Goal: Check status: Check status

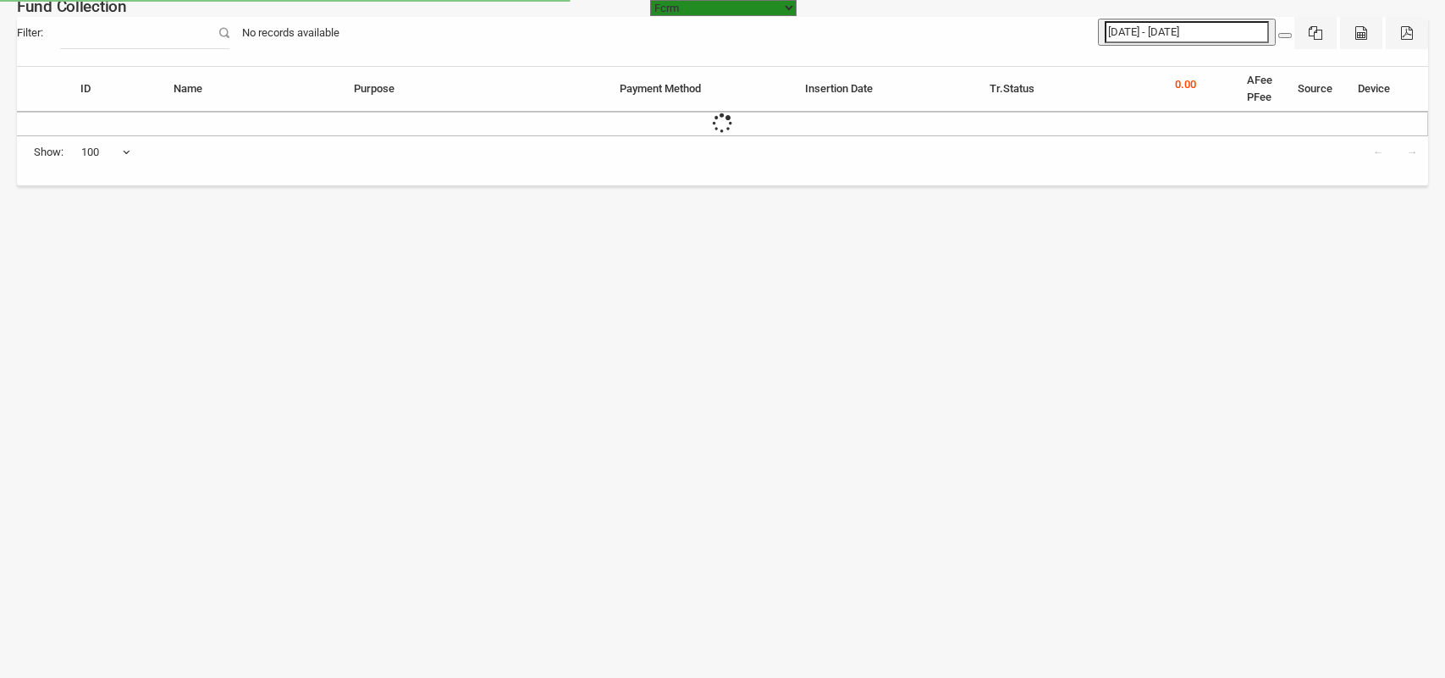
select select "[URL][DOMAIN_NAME]"
select select "100"
click at [1164, 30] on input "[DATE] - [DATE]" at bounding box center [1187, 32] width 164 height 22
type input "[DATE]"
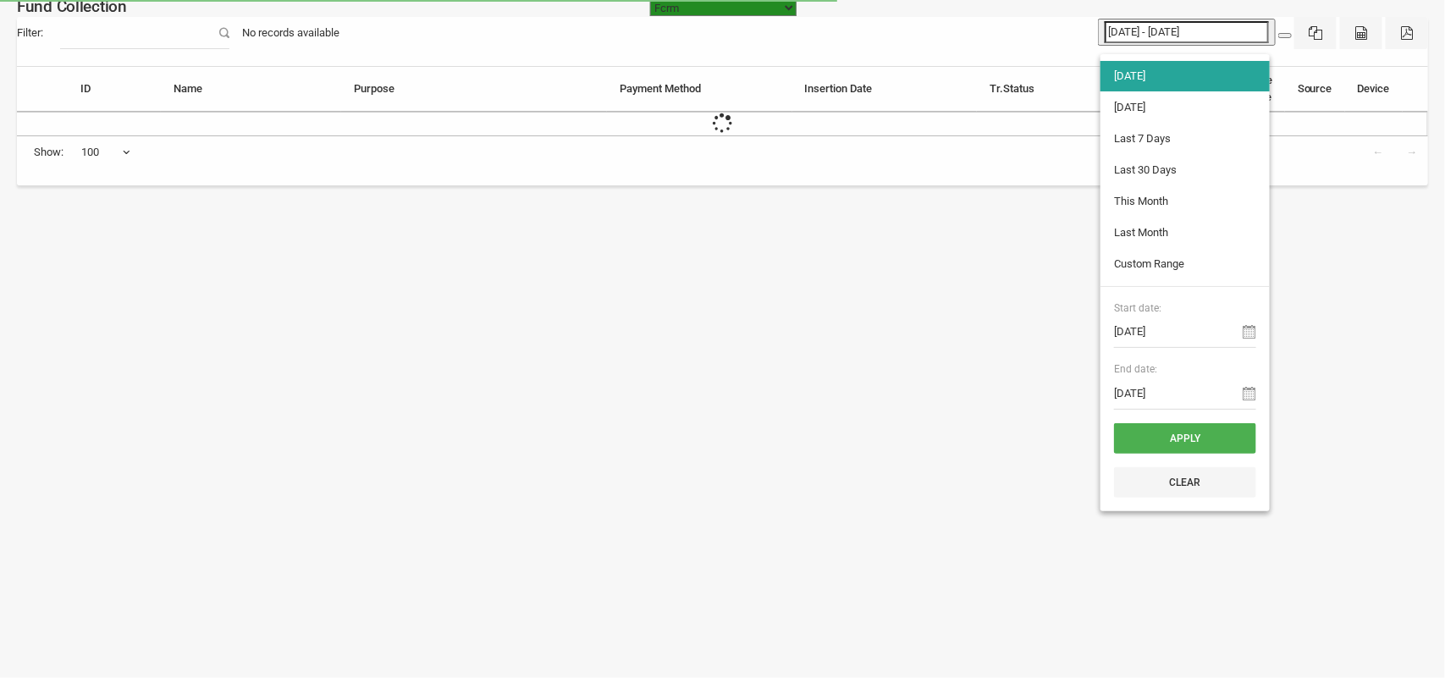
type input "[DATE]"
type input "[DATE] - [DATE]"
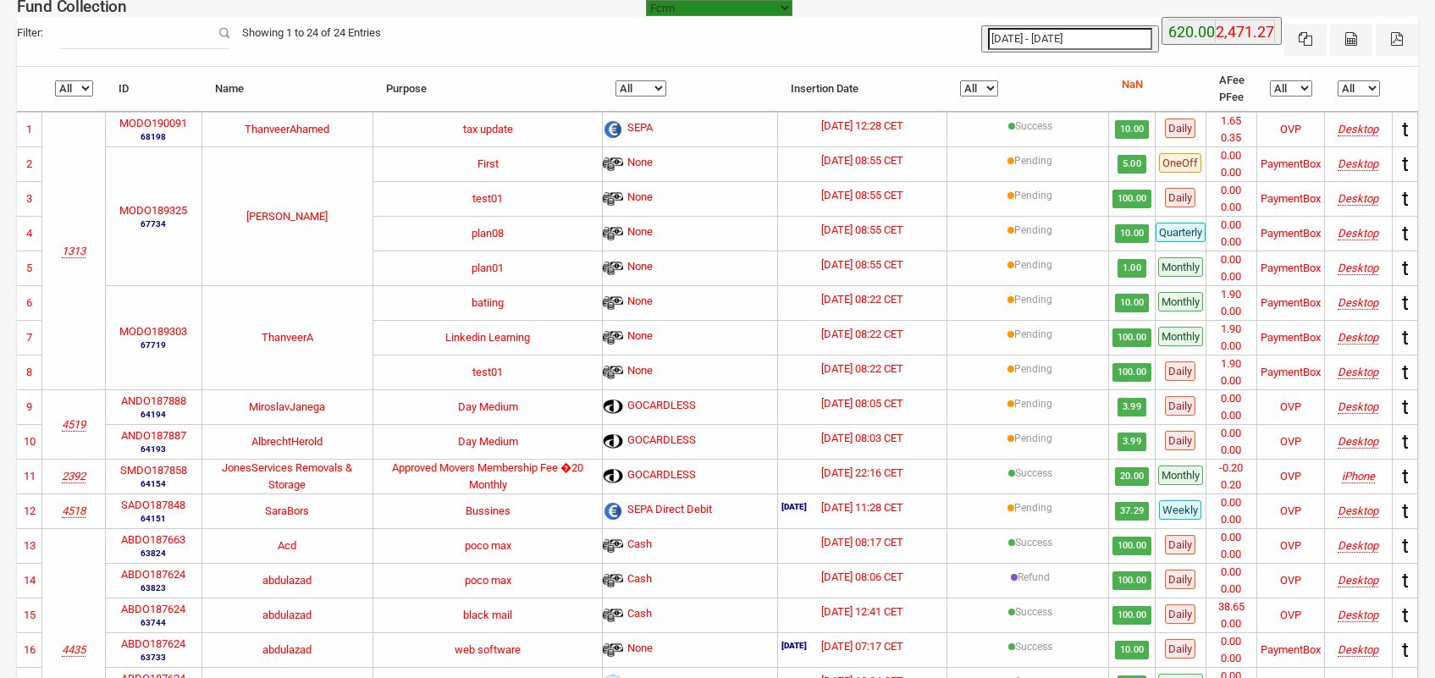
click at [1072, 36] on input "[DATE] - [DATE]" at bounding box center [1070, 39] width 164 height 22
type input "[DATE]"
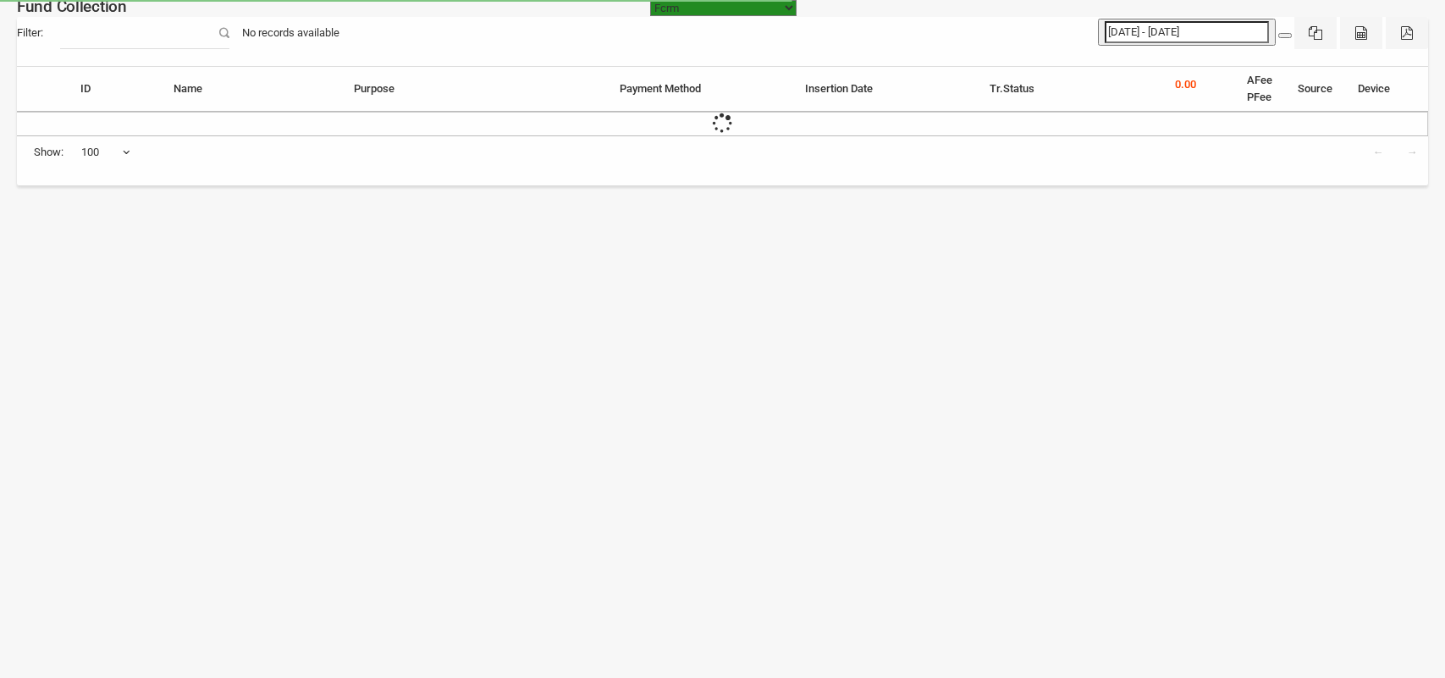
select select "[URL][DOMAIN_NAME]"
select select "100"
select select "[URL][DOMAIN_NAME]"
select select "100"
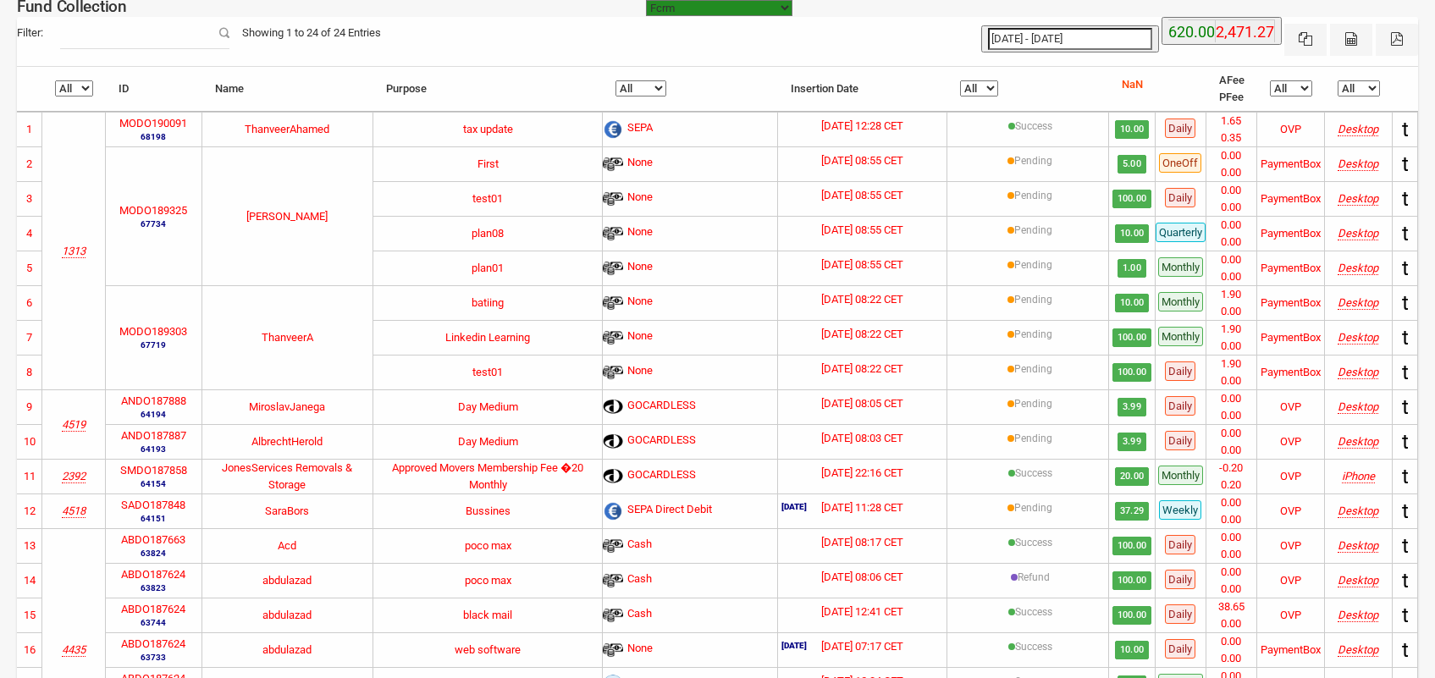
type input "11-09-2025"
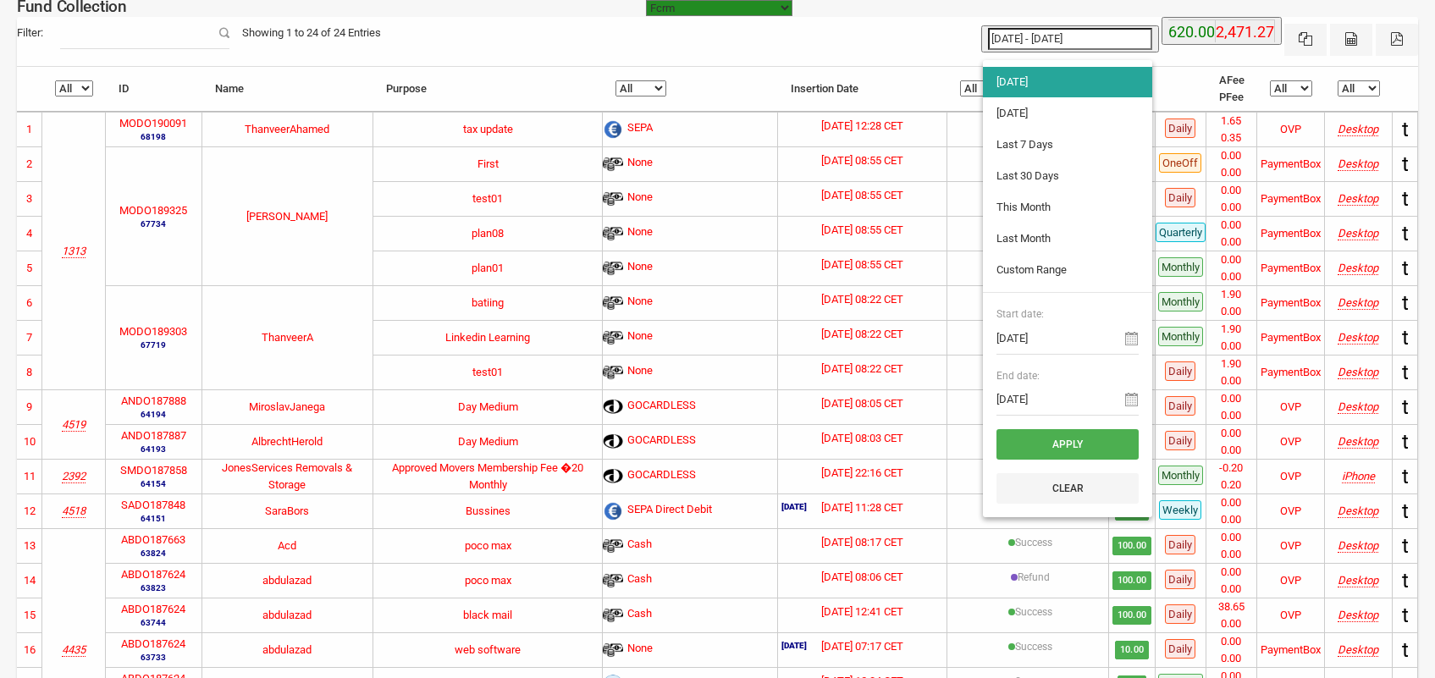
click at [1083, 34] on input "[DATE] - [DATE]" at bounding box center [1070, 39] width 164 height 22
type input "10-09-2025"
click at [1001, 108] on li "[DATE]" at bounding box center [1067, 113] width 169 height 30
type input "10-09-2025 - 10-09-2025"
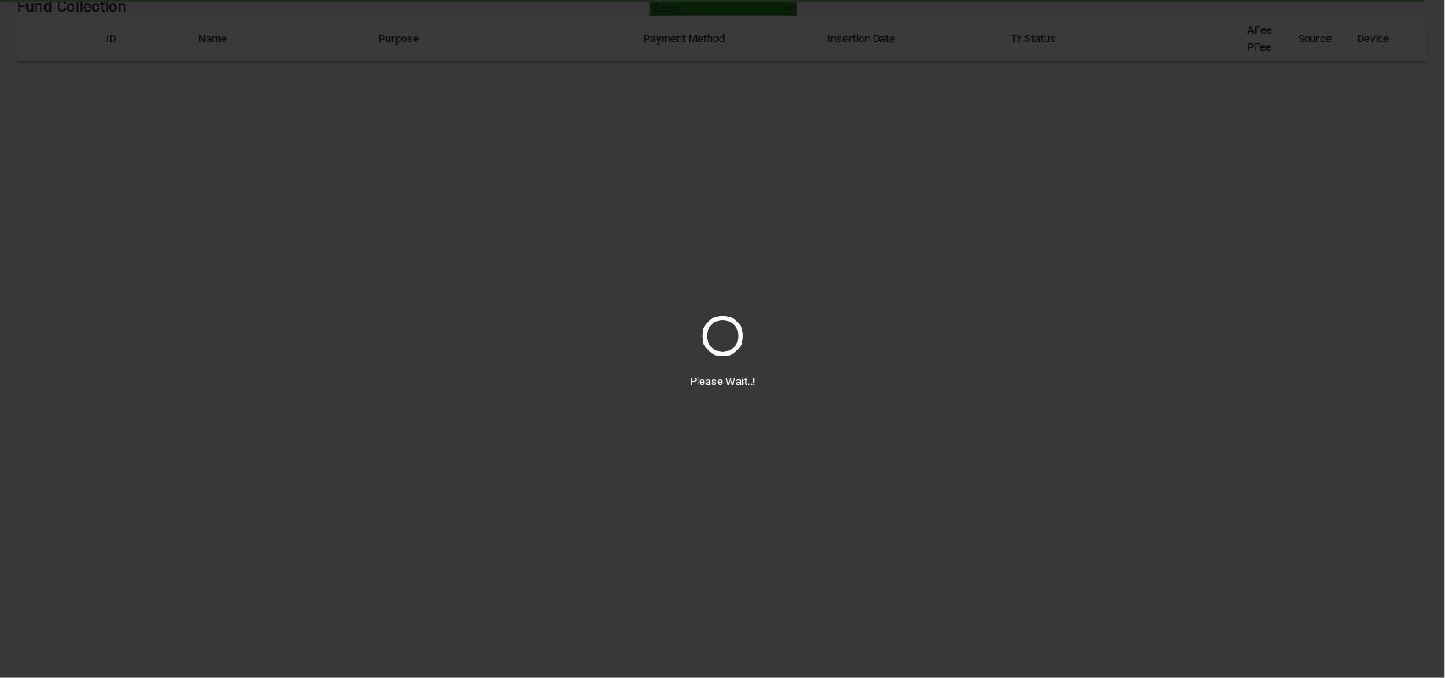
select select "100"
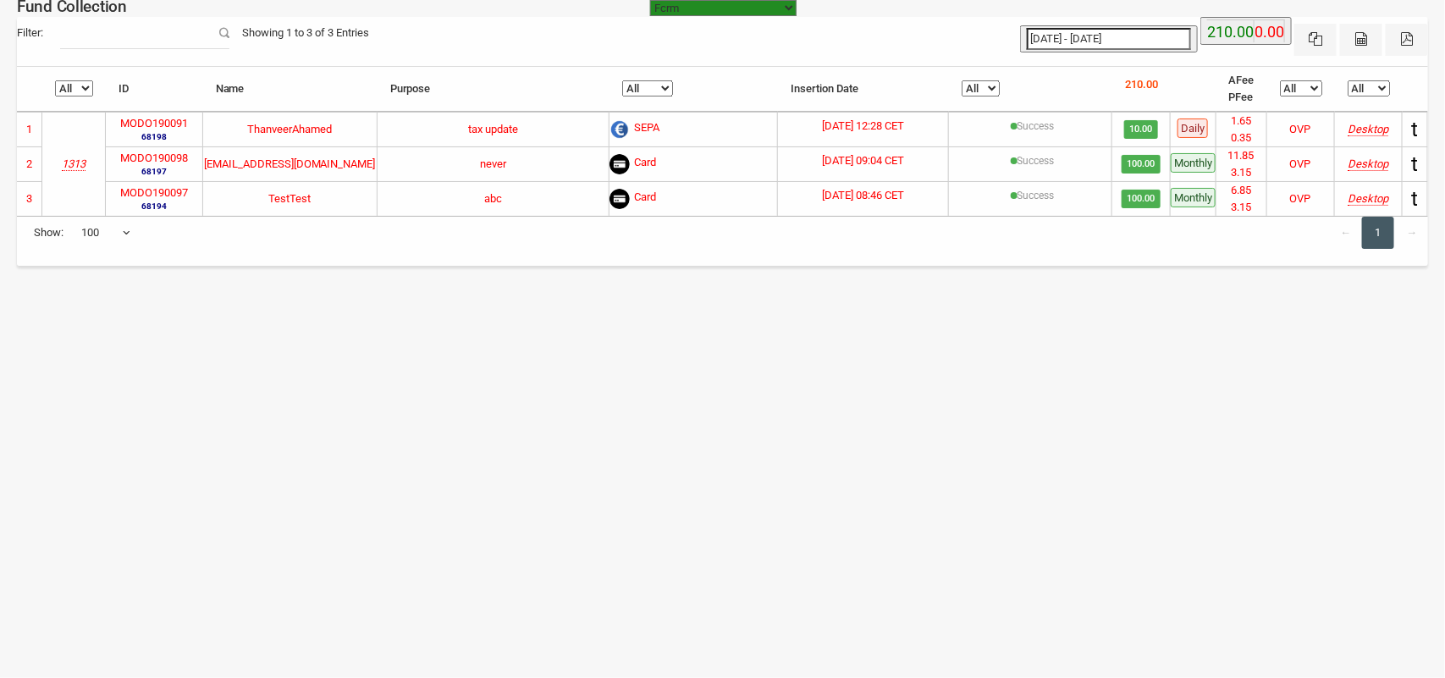
type input "10-09-2025"
click at [1114, 36] on input "10-09-2025 - 10-09-2025" at bounding box center [1109, 39] width 164 height 22
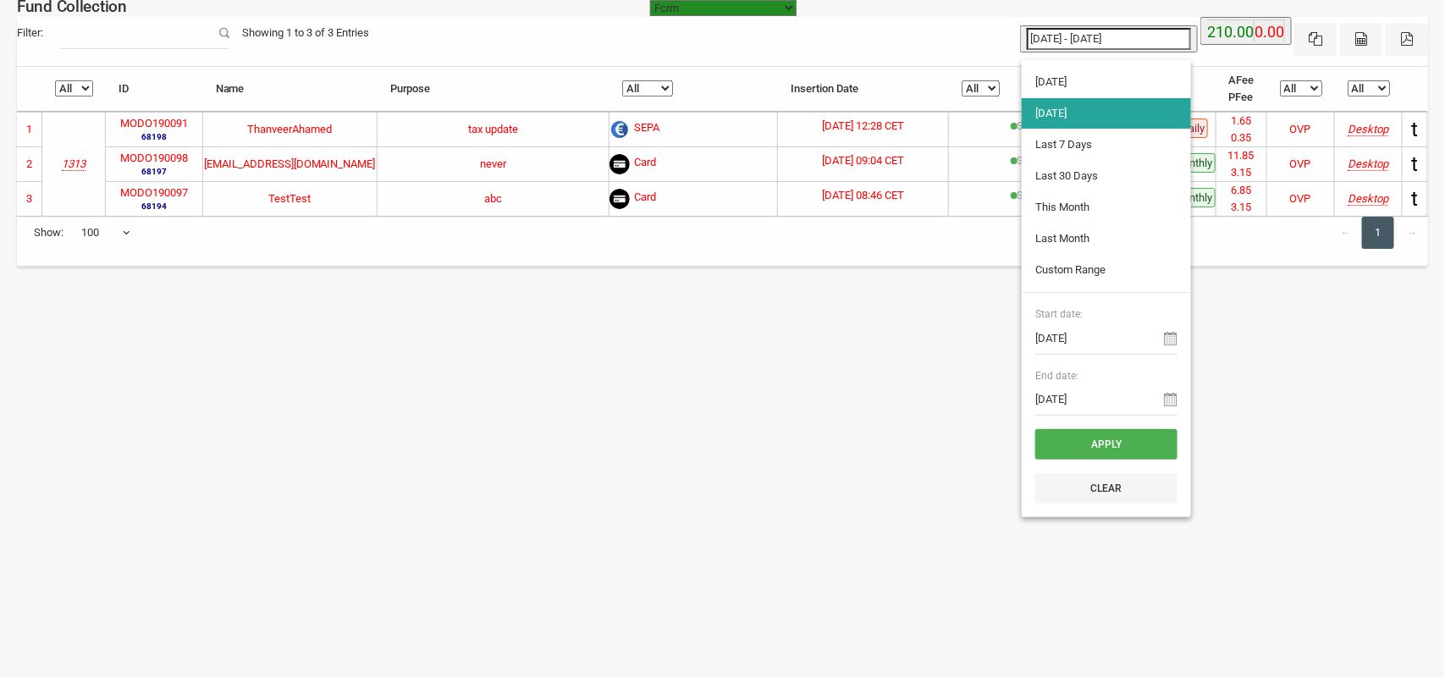
type input "11-09-2025"
click at [1054, 91] on li "[DATE]" at bounding box center [1106, 82] width 169 height 30
type input "[DATE] - [DATE]"
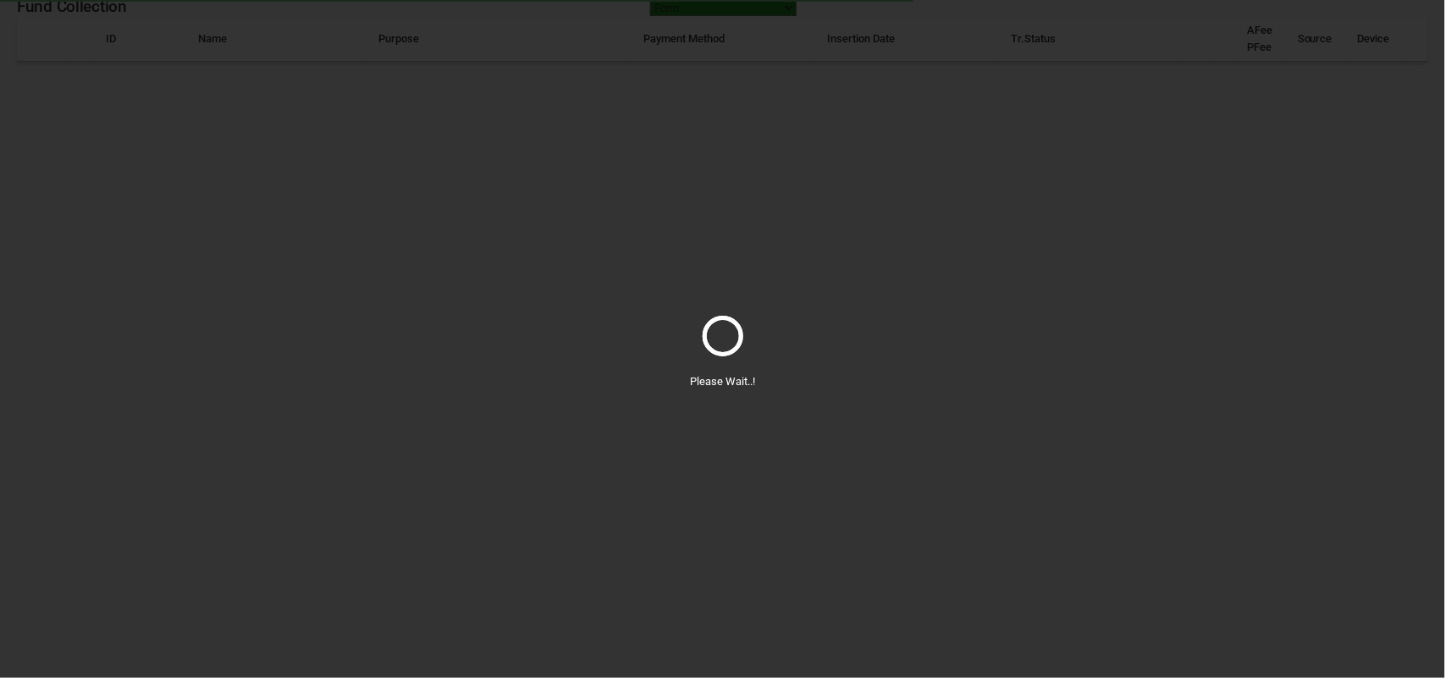
select select "100"
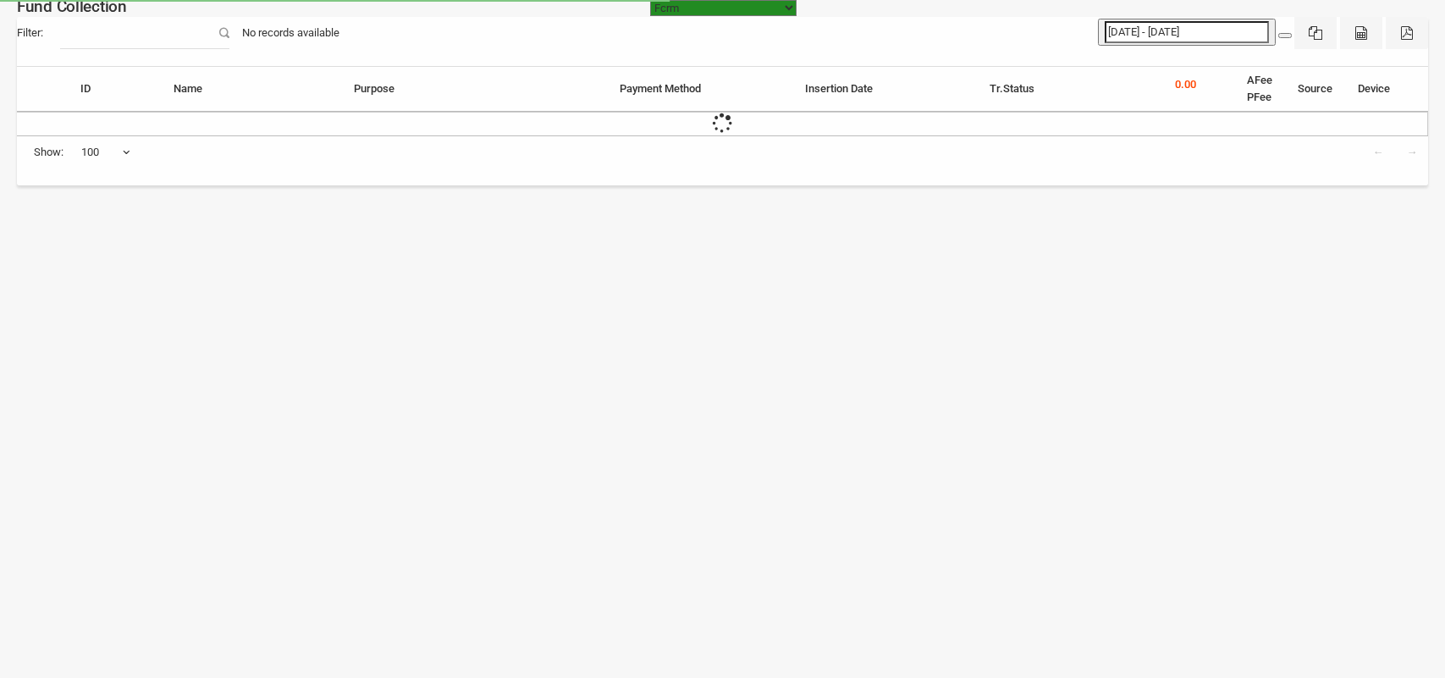
select select "[URL][DOMAIN_NAME]"
select select "100"
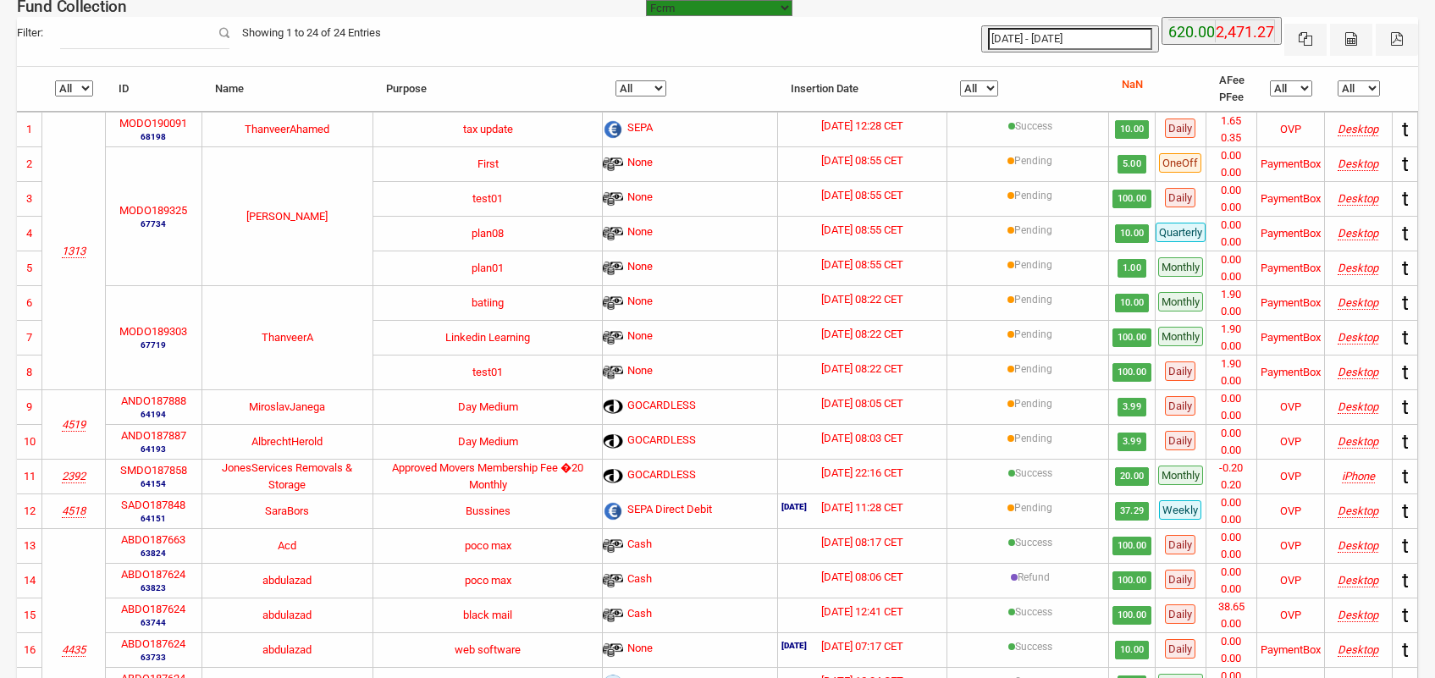
type input "11-09-2025"
click at [1039, 47] on input "[DATE] - [DATE]" at bounding box center [1070, 39] width 164 height 22
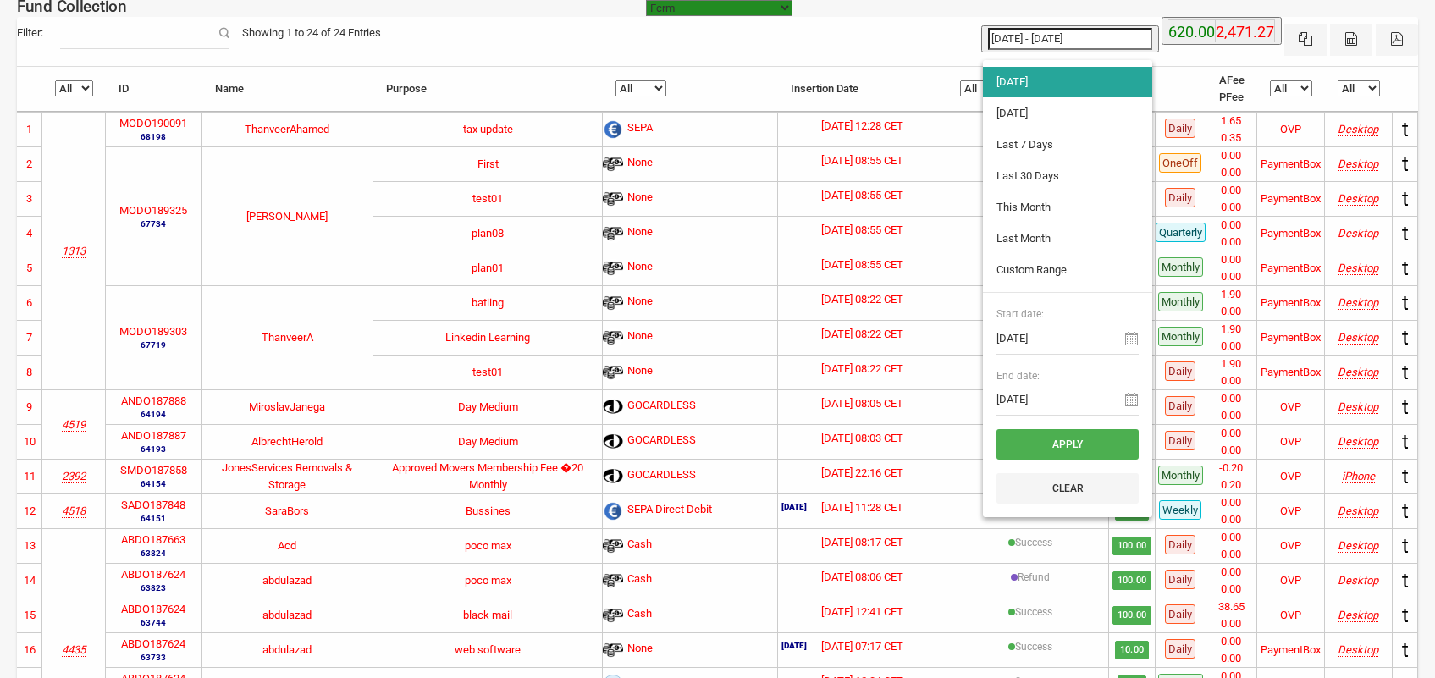
type input "10-09-2025"
click at [1038, 119] on li "[DATE]" at bounding box center [1067, 113] width 169 height 30
type input "10-09-2025 - 10-09-2025"
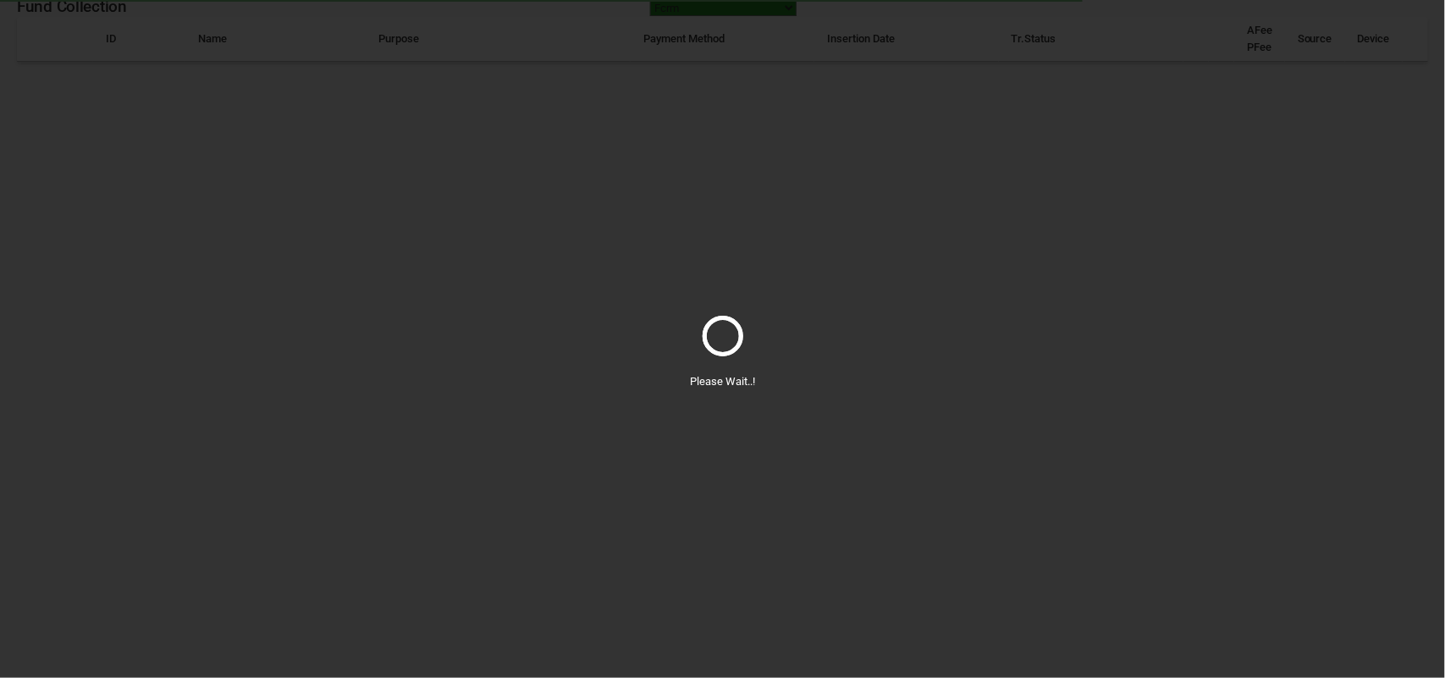
select select "100"
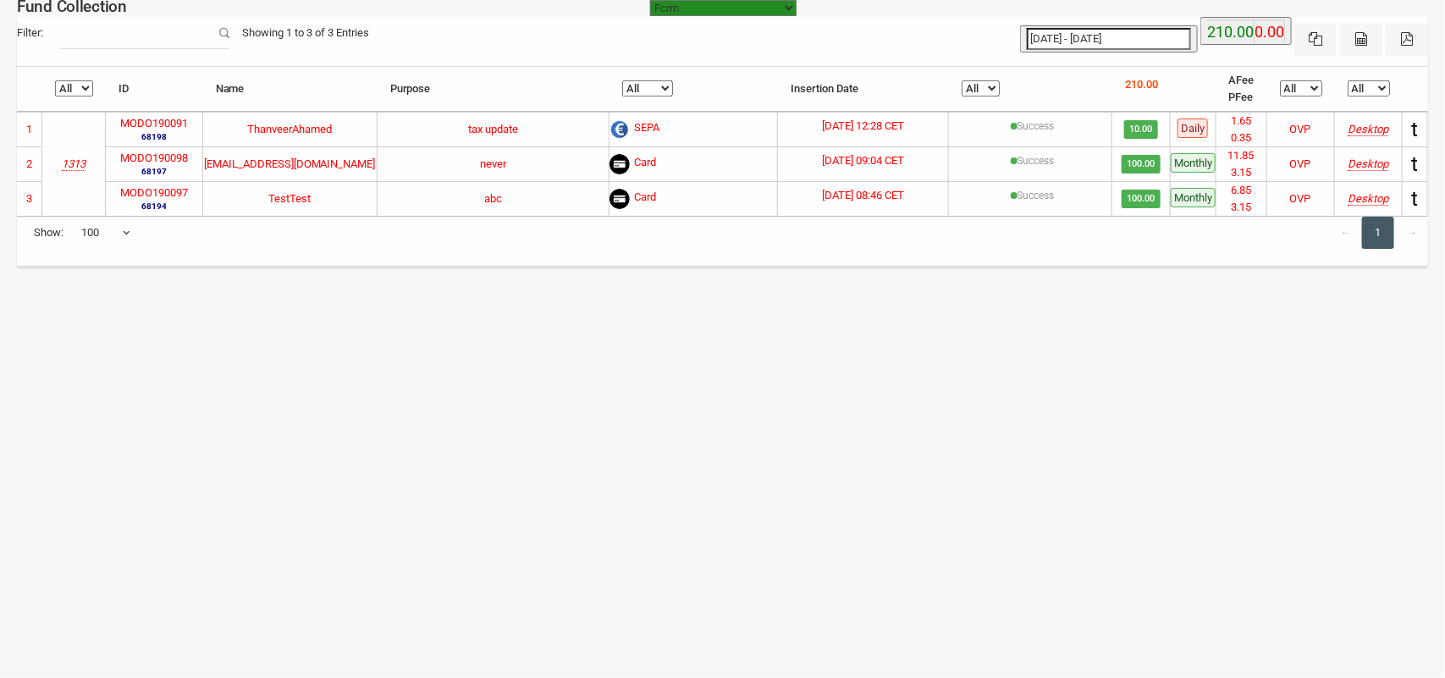
type input "10-09-2025"
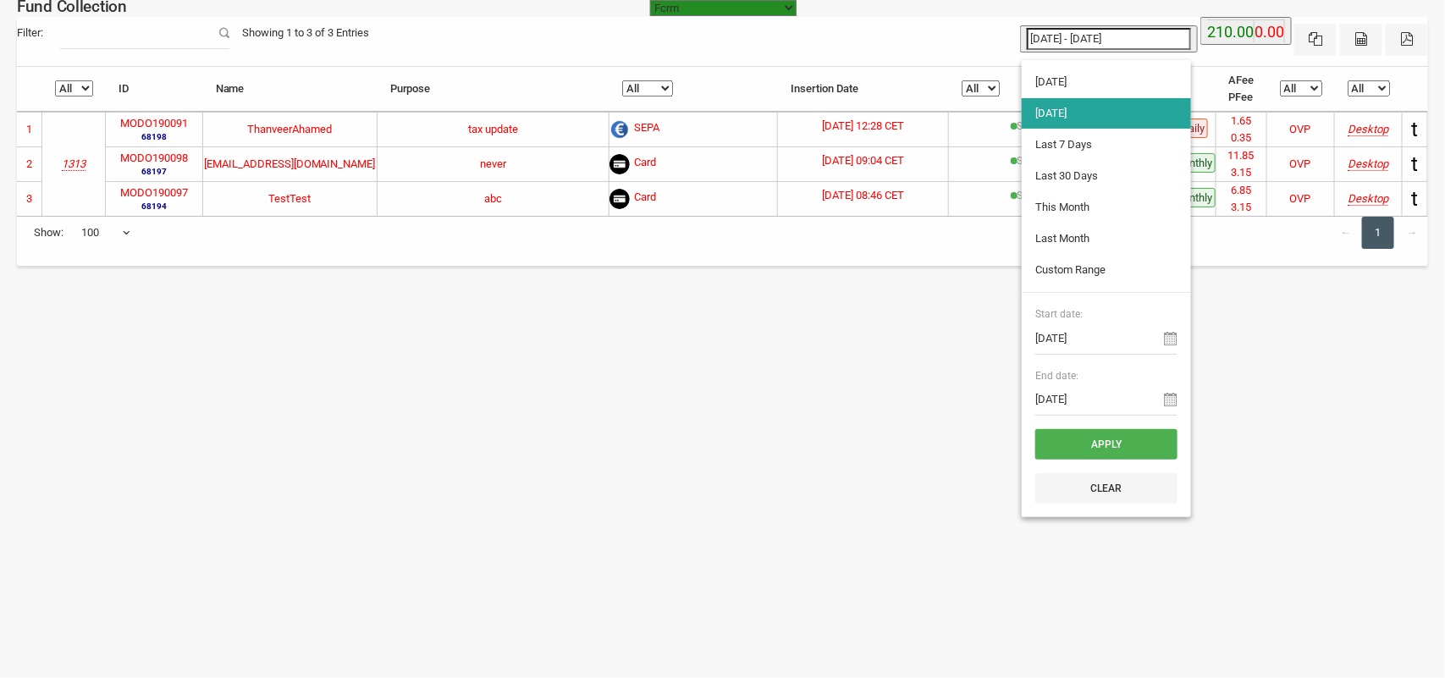
click at [1082, 36] on input "10-09-2025 - 10-09-2025" at bounding box center [1109, 39] width 164 height 22
type input "11-09-2025"
click at [1062, 73] on li "[DATE]" at bounding box center [1106, 82] width 169 height 30
type input "[DATE] - [DATE]"
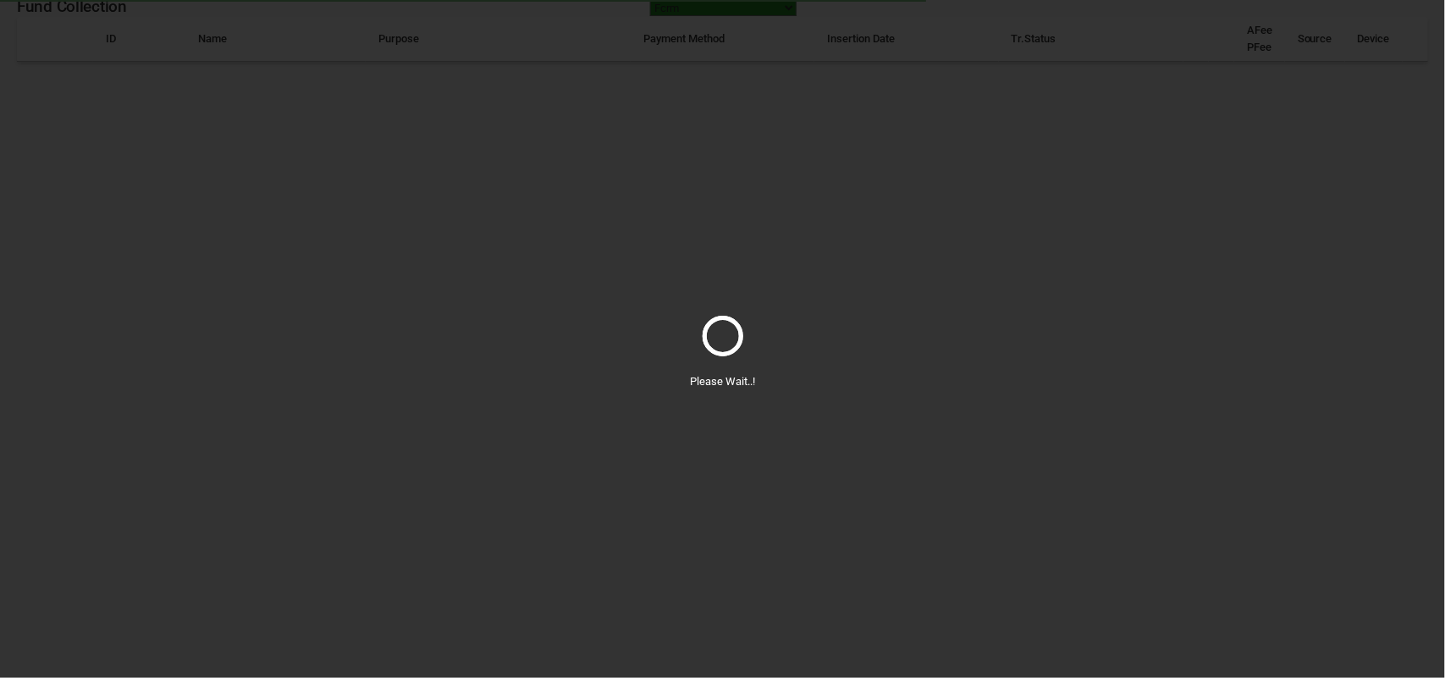
select select "100"
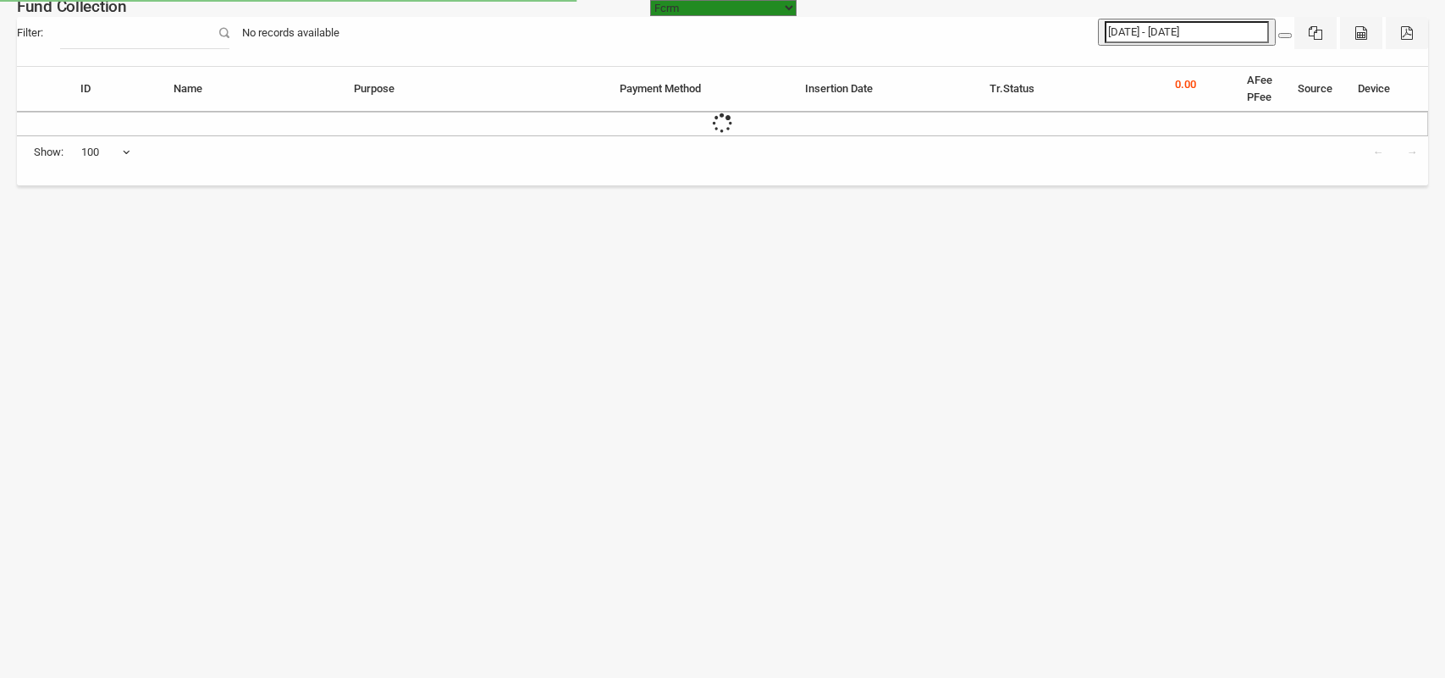
select select "[URL][DOMAIN_NAME]"
select select "100"
